Goal: Entertainment & Leisure: Consume media (video, audio)

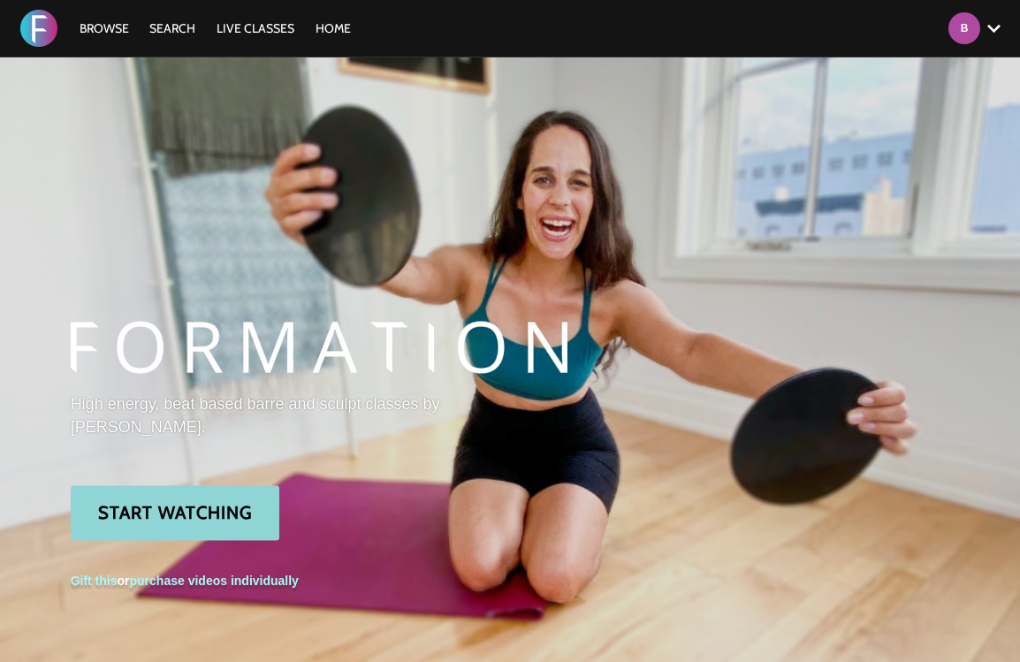
click at [202, 524] on link "Start Watching" at bounding box center [175, 512] width 209 height 55
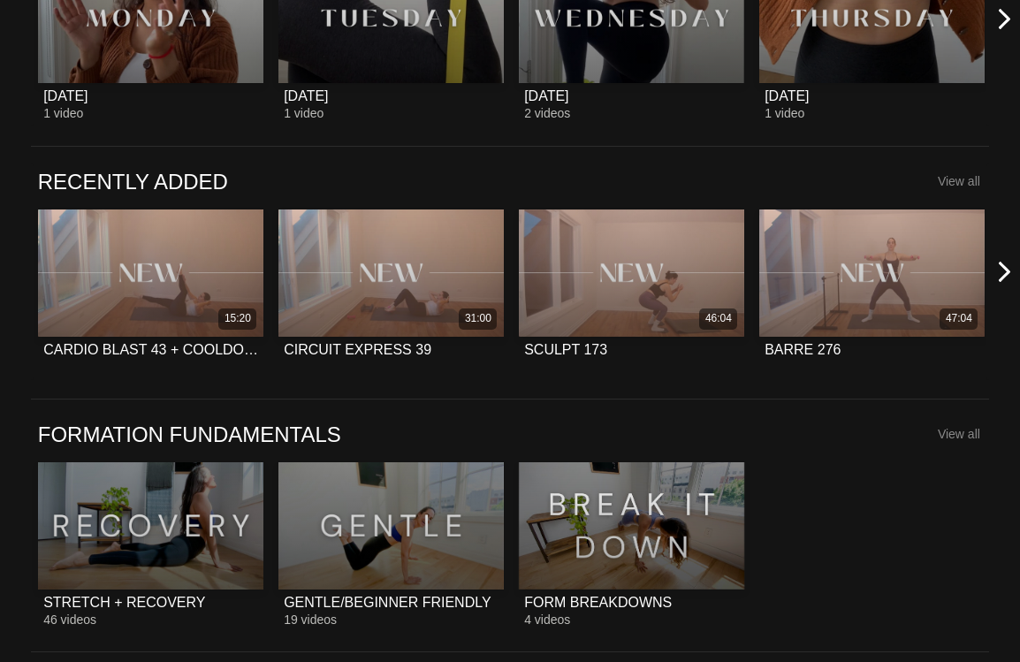
scroll to position [1053, 0]
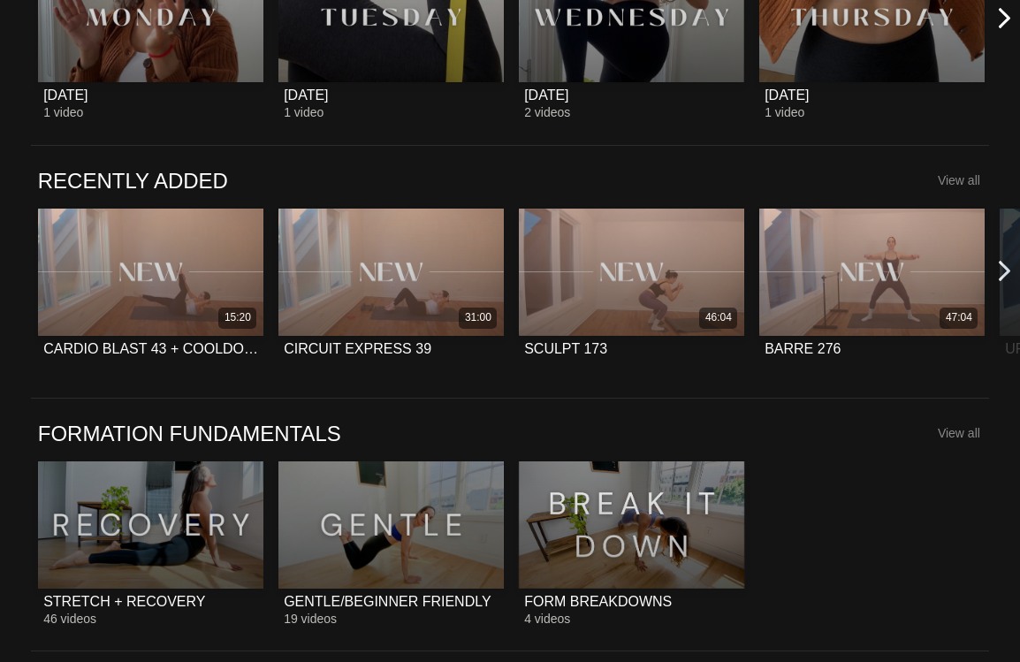
click at [1002, 269] on icon at bounding box center [1004, 271] width 22 height 22
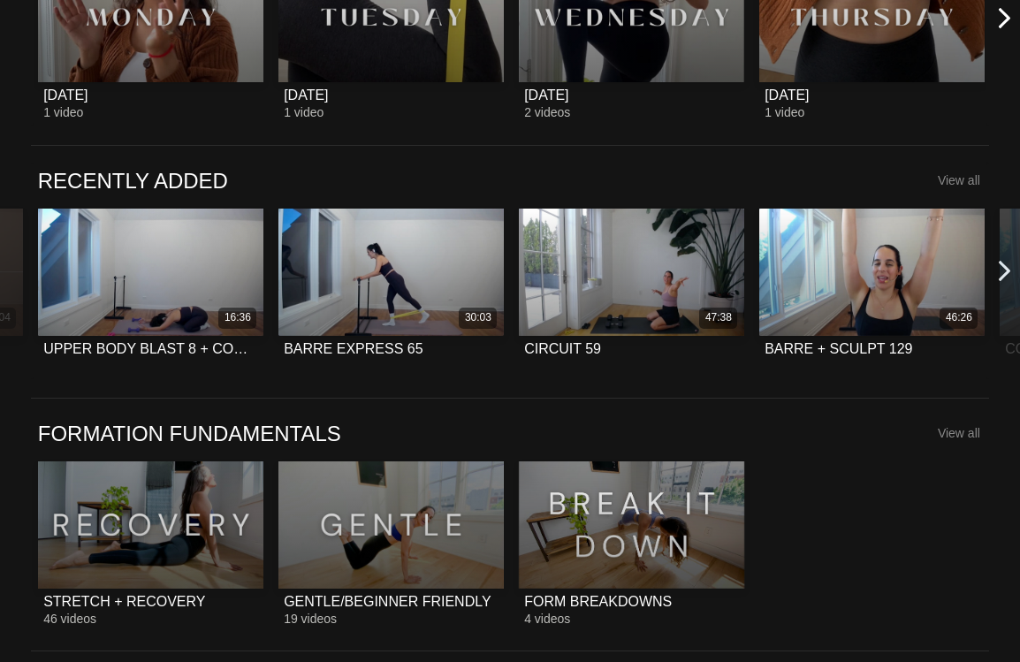
click at [1003, 264] on icon at bounding box center [1004, 271] width 22 height 22
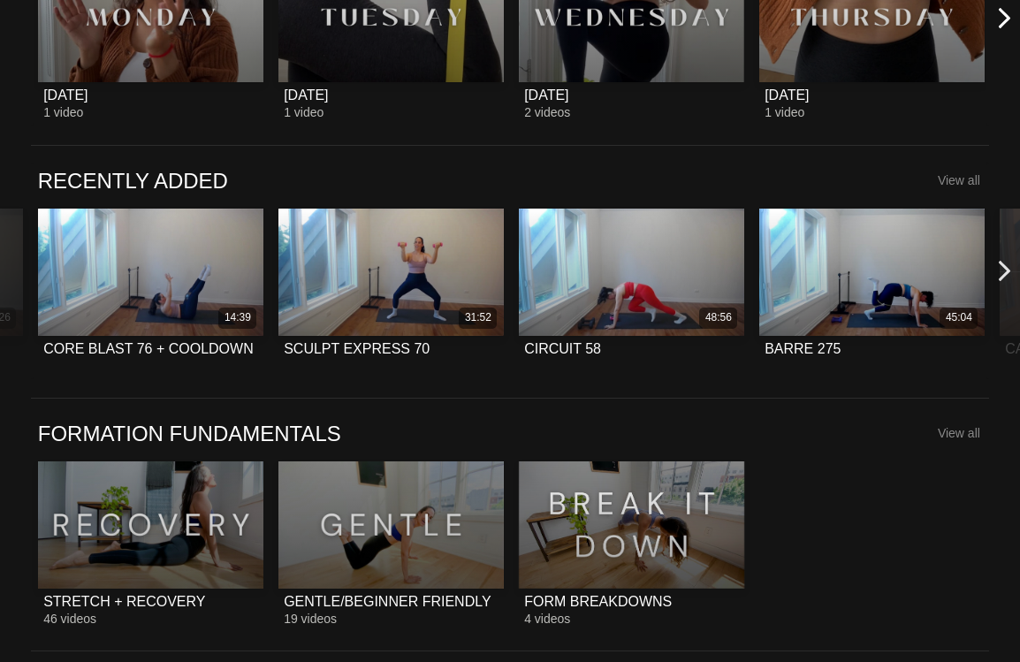
click at [1003, 264] on icon at bounding box center [1004, 271] width 22 height 22
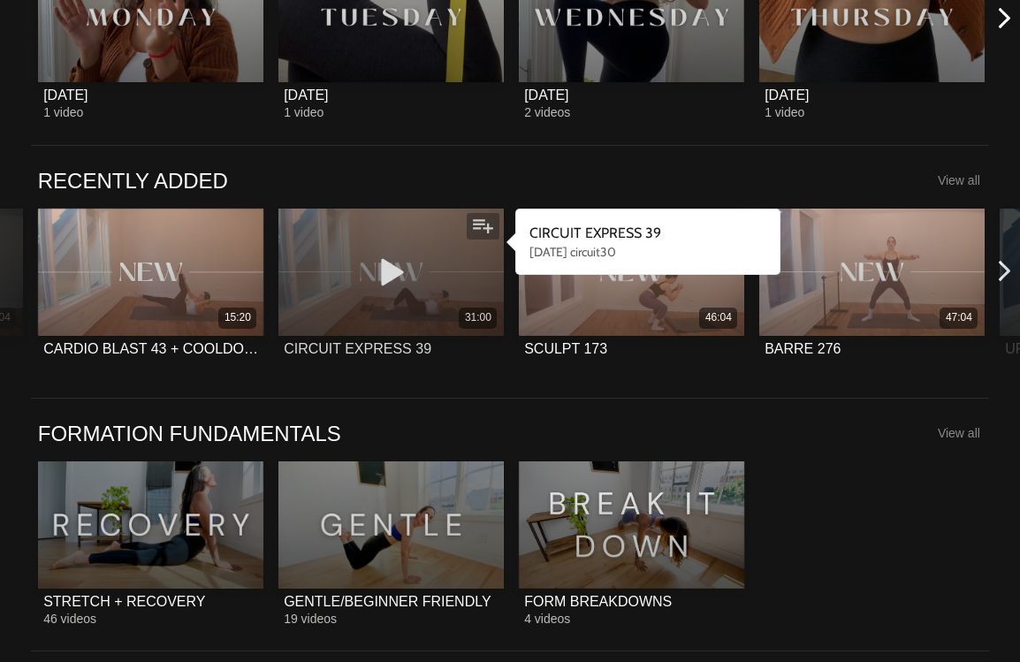
click at [444, 284] on div "31:00" at bounding box center [391, 272] width 226 height 127
